Goal: Transaction & Acquisition: Obtain resource

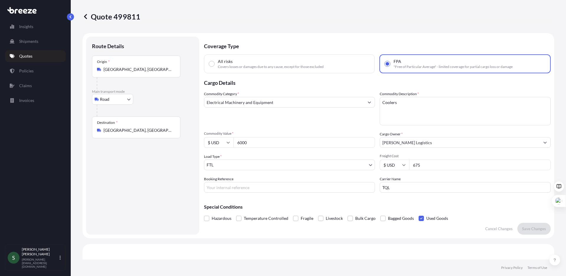
select select "Road"
select select "2"
click at [118, 99] on body "Insights Shipments Quotes Policies Claims Invoices S [PERSON_NAME] [PERSON_NAME…" at bounding box center [283, 138] width 566 height 276
click at [23, 59] on link "Quotes" at bounding box center [35, 56] width 61 height 12
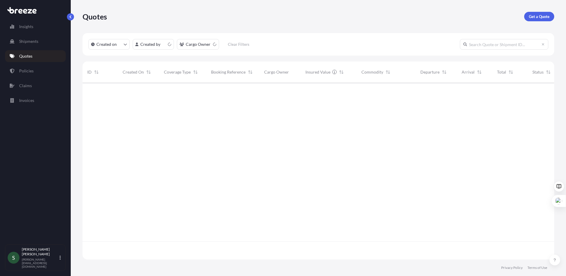
scroll to position [175, 468]
click at [535, 18] on p "Get a Quote" at bounding box center [539, 17] width 21 height 6
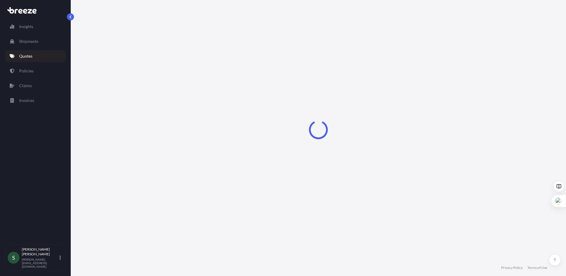
select select "Sea"
select select "1"
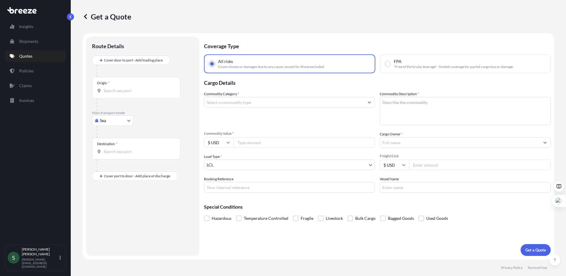
click at [116, 122] on body "Insights Shipments Quotes Policies Claims Invoices S [PERSON_NAME] [PERSON_NAME…" at bounding box center [283, 138] width 566 height 276
click at [115, 155] on div "Road" at bounding box center [112, 157] width 37 height 11
select select "Road"
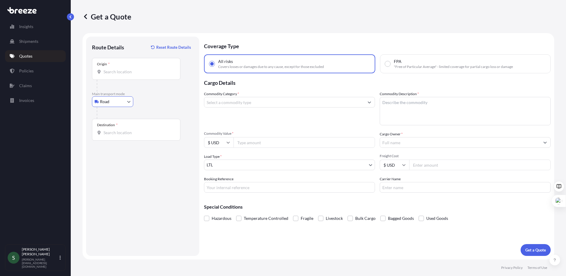
click at [138, 75] on div "Origin *" at bounding box center [136, 69] width 88 height 22
click at [138, 75] on input "Origin *" at bounding box center [139, 72] width 70 height 6
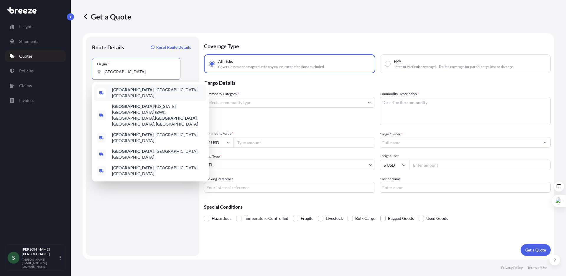
click at [145, 93] on span "[GEOGRAPHIC_DATA] , [GEOGRAPHIC_DATA], [GEOGRAPHIC_DATA]" at bounding box center [158, 93] width 92 height 12
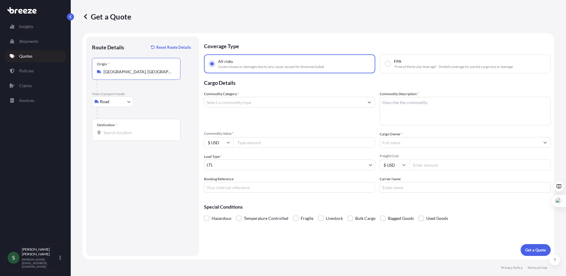
type input "[GEOGRAPHIC_DATA], [GEOGRAPHIC_DATA], [GEOGRAPHIC_DATA]"
click at [127, 132] on input "Destination *" at bounding box center [139, 132] width 70 height 6
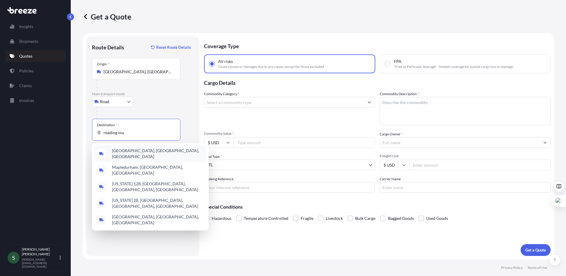
click at [157, 150] on div "[GEOGRAPHIC_DATA], [GEOGRAPHIC_DATA], [GEOGRAPHIC_DATA]" at bounding box center [150, 153] width 112 height 17
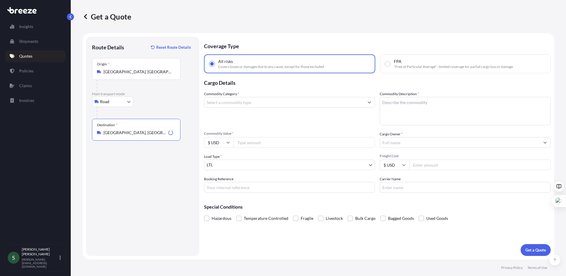
type input "[GEOGRAPHIC_DATA], [GEOGRAPHIC_DATA], [GEOGRAPHIC_DATA]"
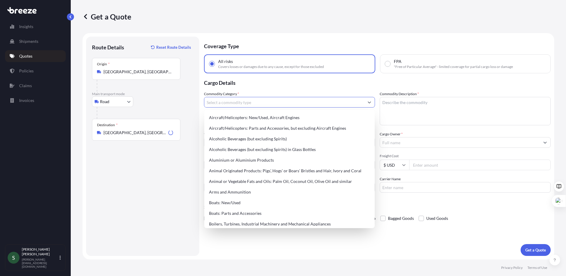
click at [246, 104] on input "Commodity Category *" at bounding box center [284, 102] width 160 height 11
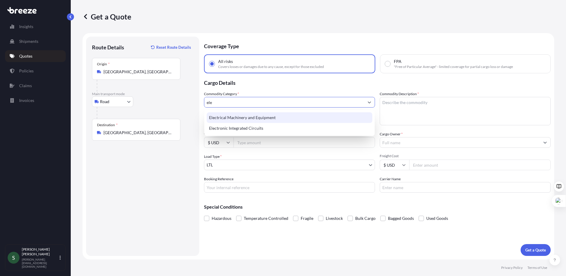
click at [262, 117] on div "Electrical Machinery and Equipment" at bounding box center [290, 117] width 166 height 11
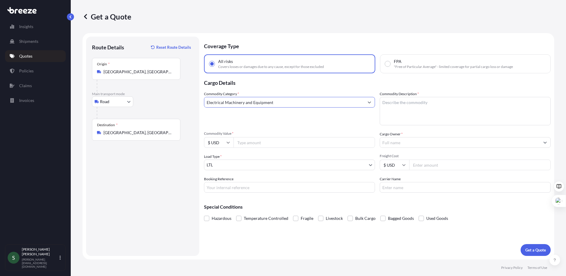
type input "Electrical Machinery and Equipment"
click at [269, 142] on input "Commodity Value *" at bounding box center [305, 142] width 142 height 11
type input "1044.00"
click at [452, 107] on textarea "Commodity Description *" at bounding box center [465, 111] width 171 height 28
type textarea "Dryer"
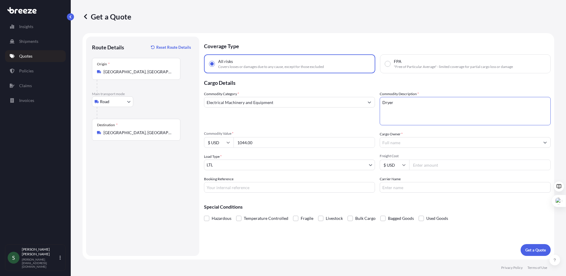
click at [458, 146] on input "Cargo Owner *" at bounding box center [460, 142] width 160 height 11
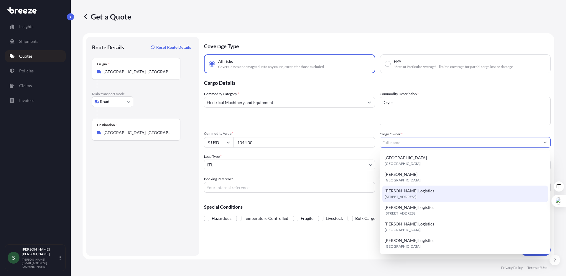
click at [417, 196] on span "[STREET_ADDRESS]" at bounding box center [401, 197] width 32 height 6
type input "[PERSON_NAME] Logistics"
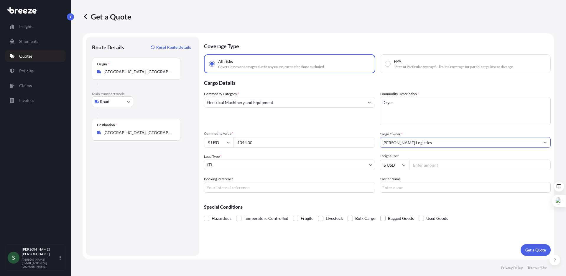
click at [456, 167] on input "Freight Cost" at bounding box center [480, 164] width 142 height 11
click at [529, 247] on p "Get a Quote" at bounding box center [536, 250] width 21 height 6
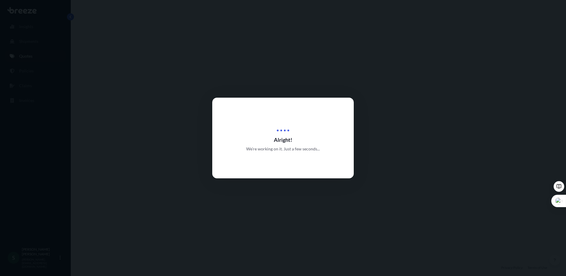
select select "Road"
select select "1"
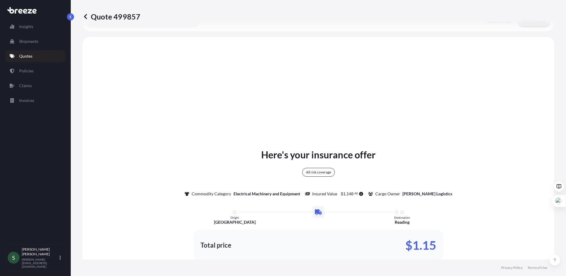
scroll to position [214, 0]
